Goal: Task Accomplishment & Management: Use online tool/utility

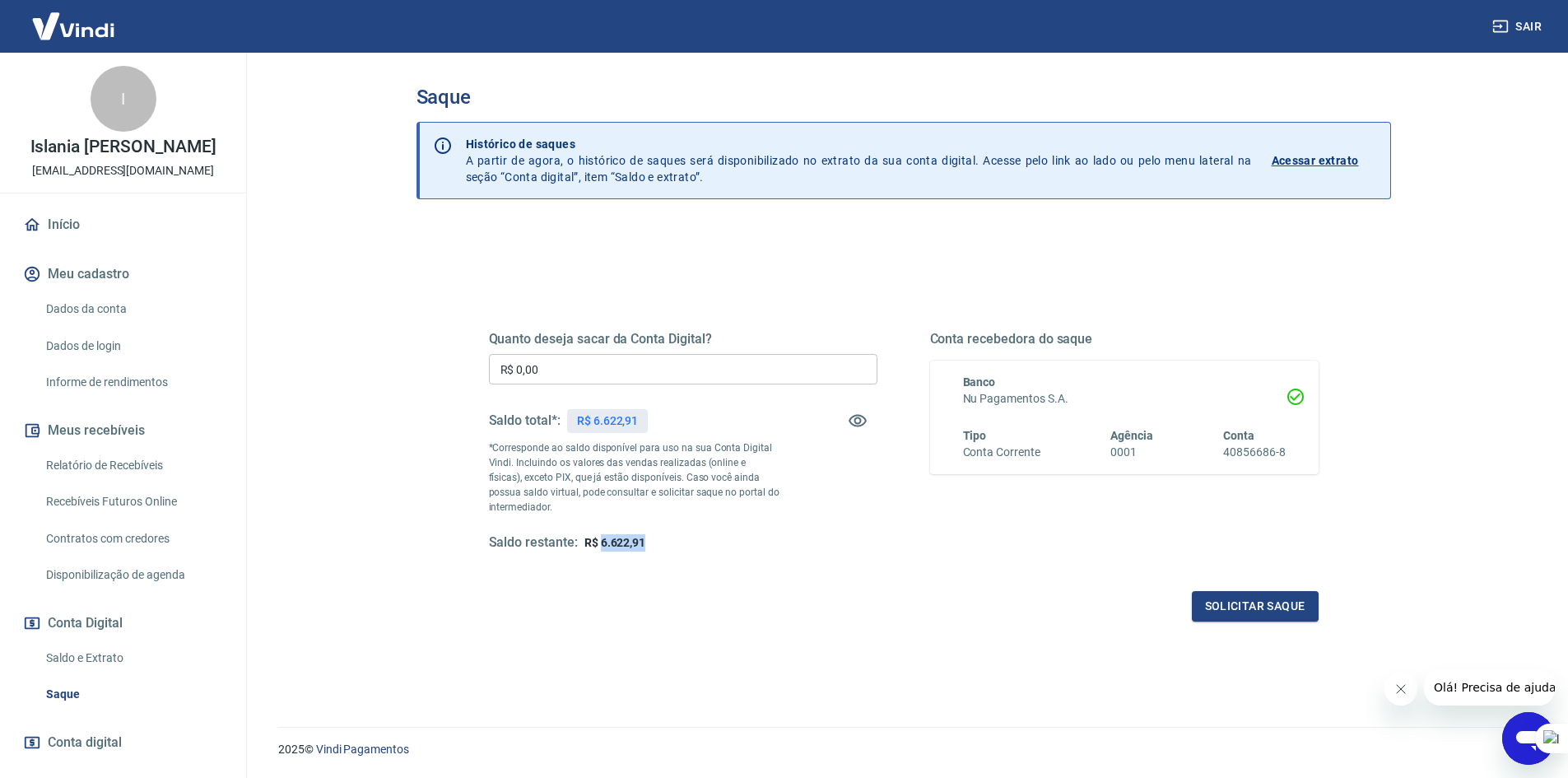
drag, startPoint x: 619, startPoint y: 542, endPoint x: 600, endPoint y: 542, distance: 19.0
click at [600, 542] on div "Saldo restante: R$ 6.622,91" at bounding box center [683, 543] width 389 height 17
copy span "6.622,91"
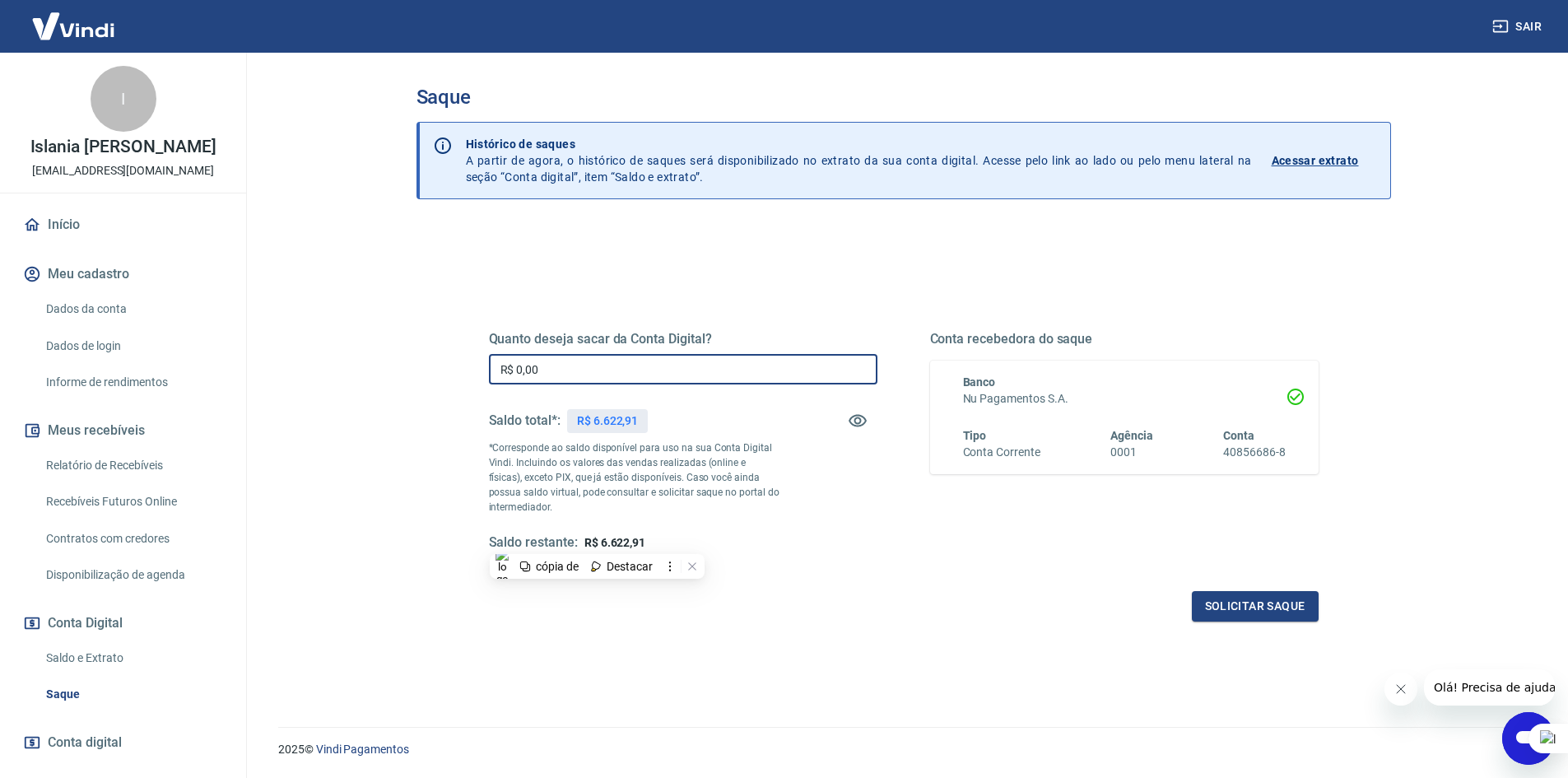
drag, startPoint x: 586, startPoint y: 369, endPoint x: 474, endPoint y: 363, distance: 112.2
click at [474, 363] on div "Quanto deseja sacar da Conta Digital? R$ 0,00 ​ Saldo total*: R$ 6.622,91 *Corr…" at bounding box center [903, 450] width 869 height 383
paste input "6.622,91"
type input "R$ 6.622,91"
click at [1255, 597] on button "Solicitar saque" at bounding box center [1255, 607] width 126 height 31
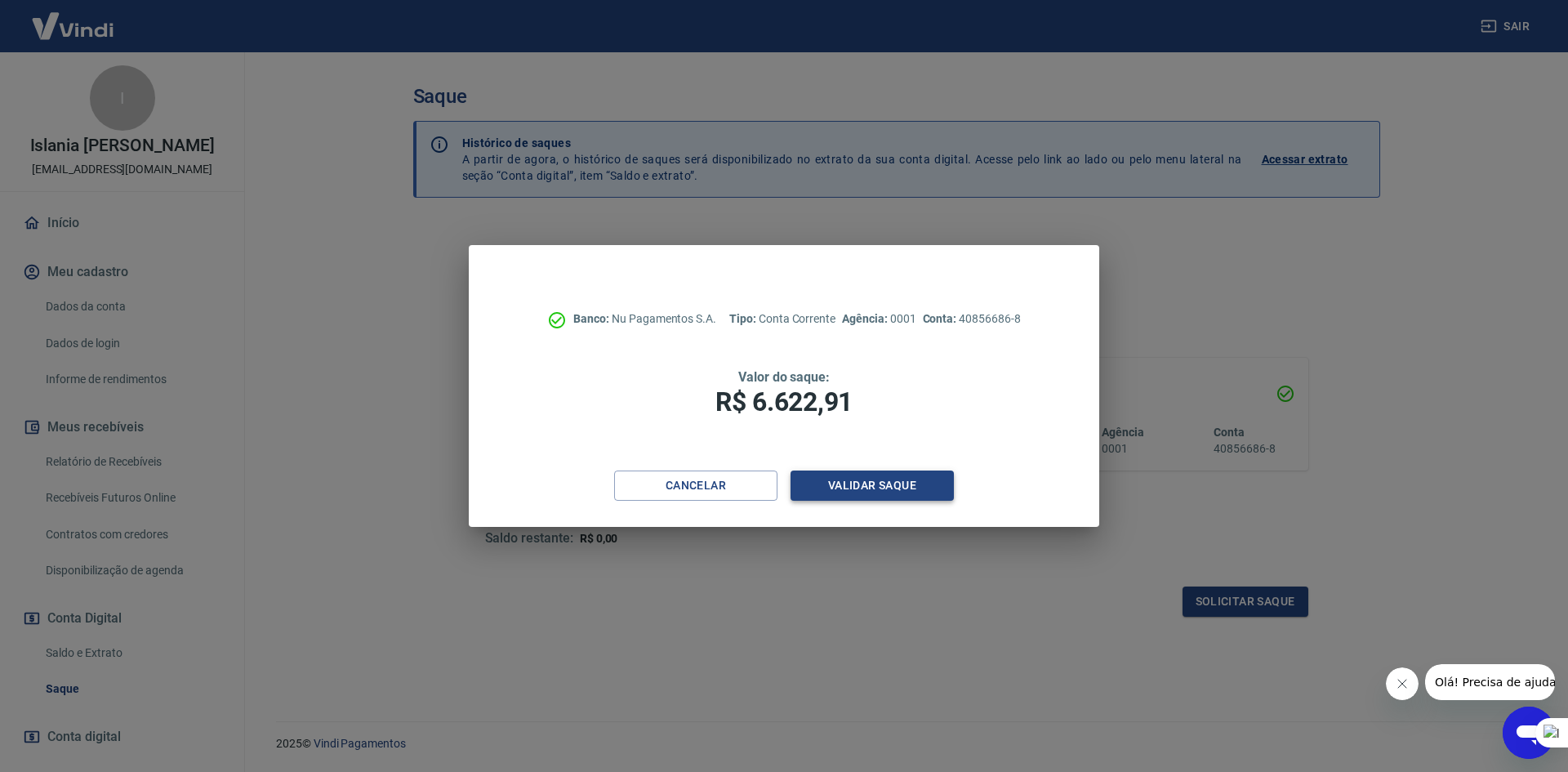
click at [887, 485] on button "Validar saque" at bounding box center [872, 486] width 164 height 31
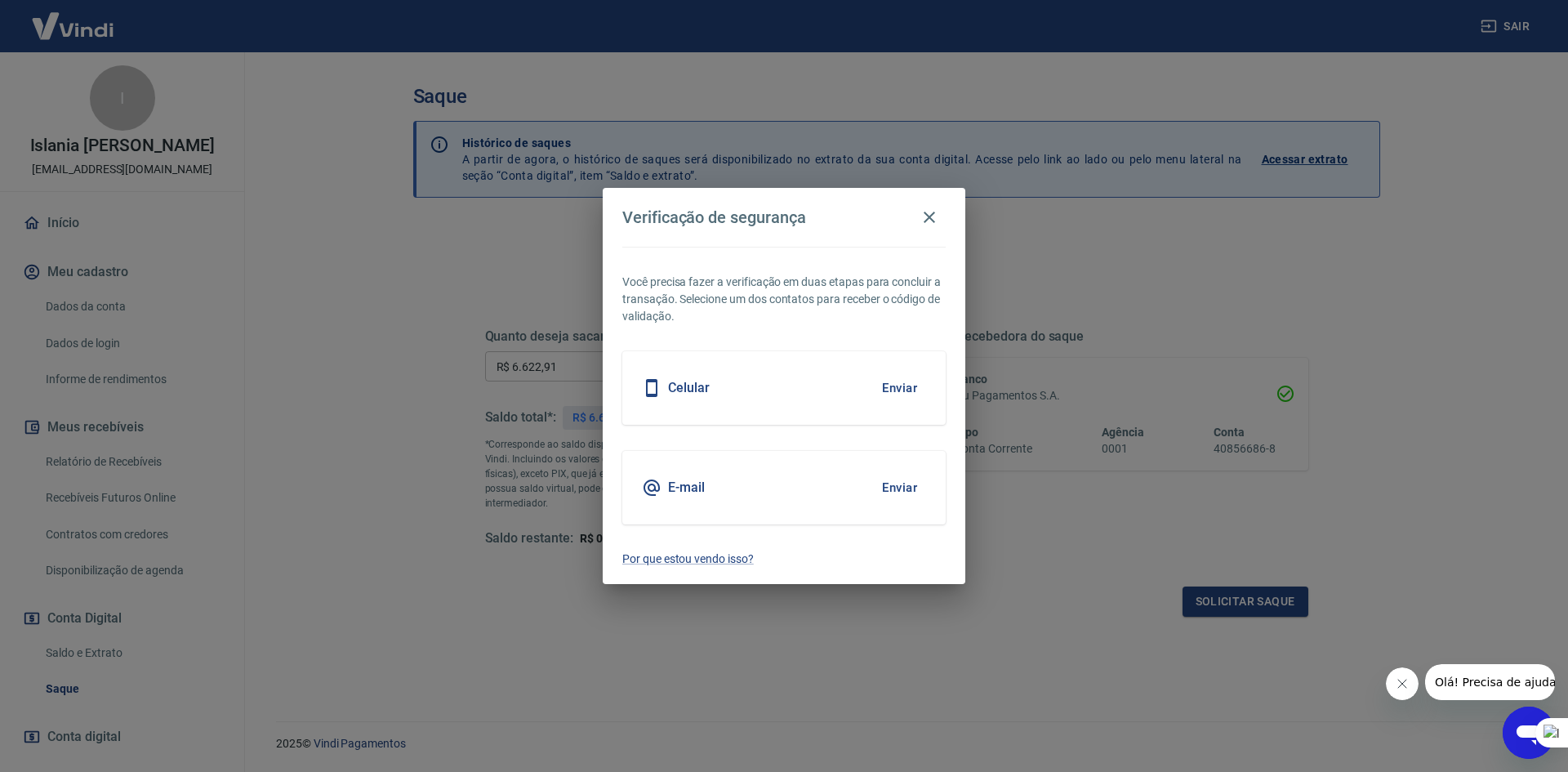
click at [891, 476] on button "Enviar" at bounding box center [899, 488] width 53 height 34
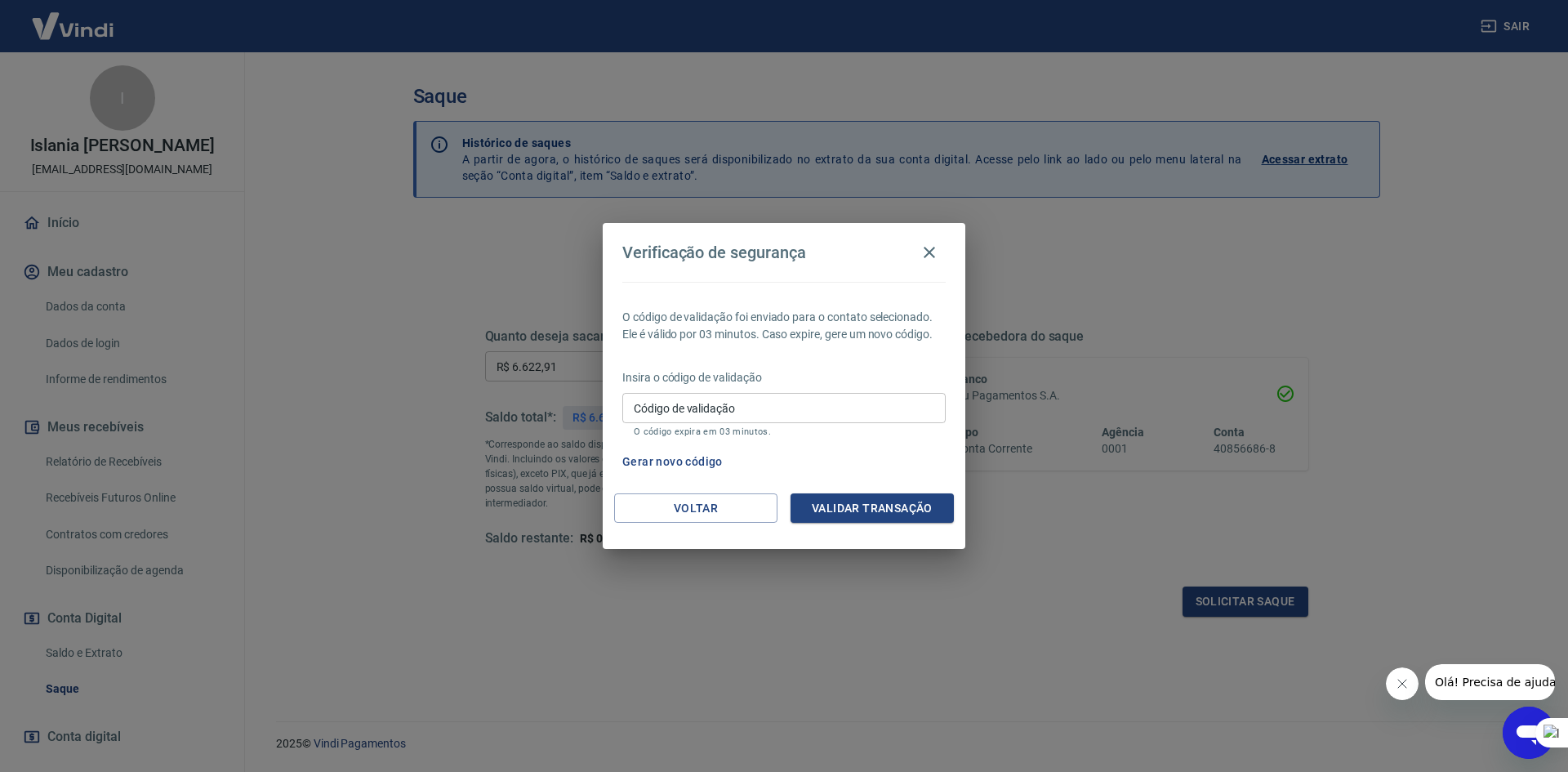
click at [864, 425] on div "Código de validação Código de validação O código expira em 03 minutos." at bounding box center [784, 415] width 324 height 44
click at [854, 406] on input "Código de validação" at bounding box center [784, 408] width 324 height 31
type input "211243"
click at [893, 510] on button "Validar transação" at bounding box center [872, 509] width 164 height 31
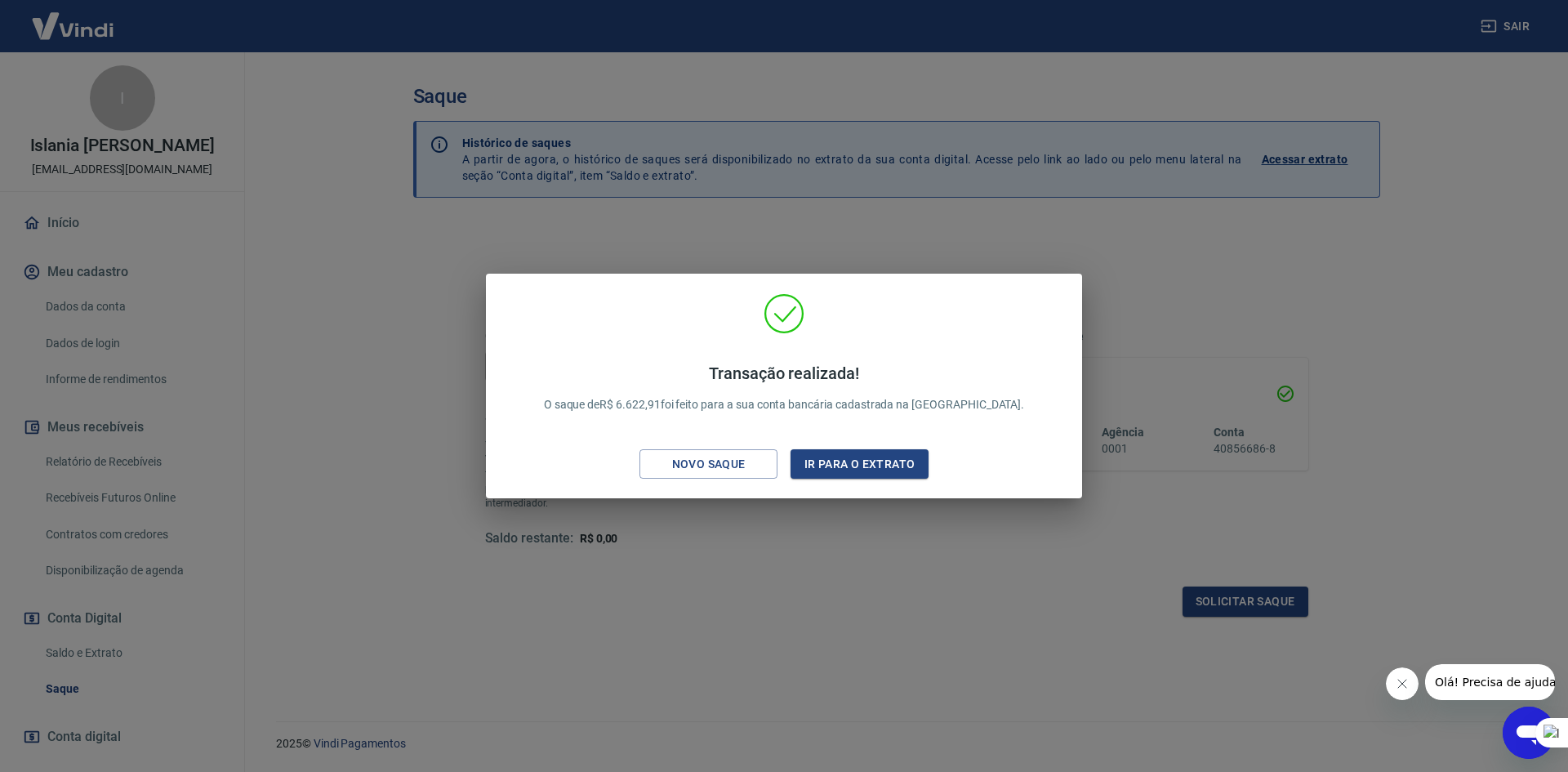
click at [714, 527] on div "Transação realizada! O saque de R$ 6.622,91 foi feito para a sua conta bancária…" at bounding box center [784, 386] width 1568 height 772
